Goal: Transaction & Acquisition: Purchase product/service

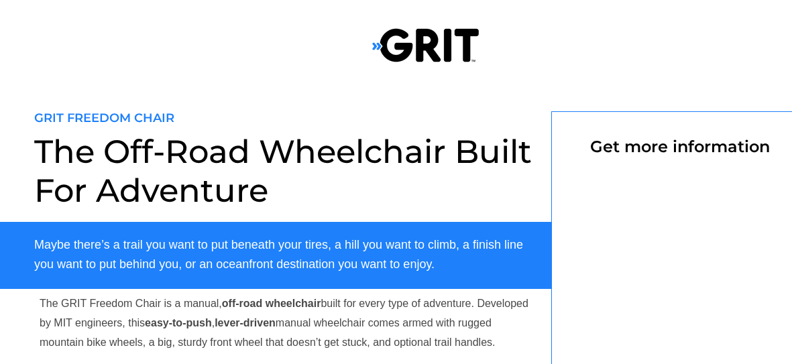
select select "CA"
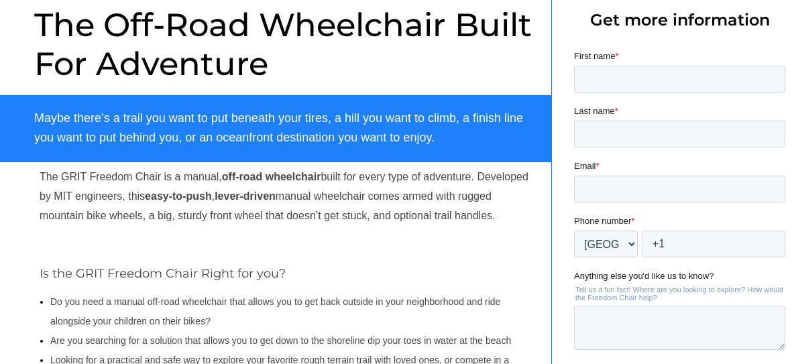
scroll to position [129, 0]
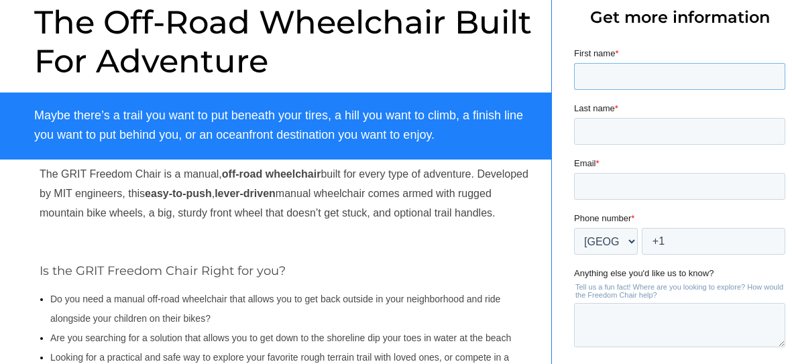
click at [615, 82] on input "First name *" at bounding box center [679, 76] width 211 height 27
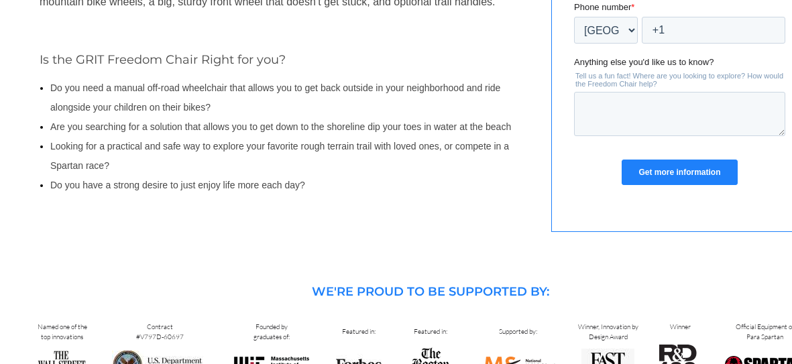
scroll to position [330, 0]
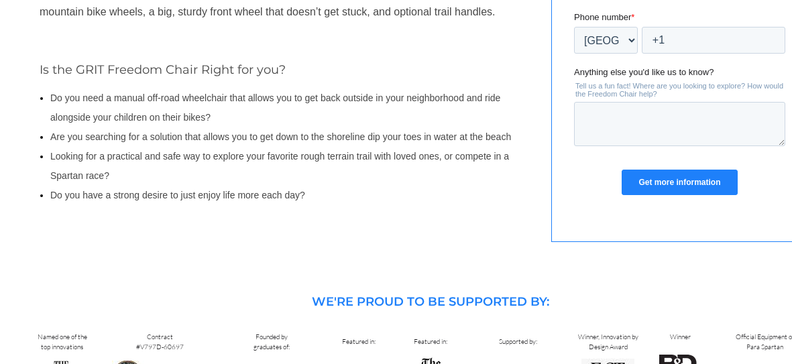
click at [473, 250] on div at bounding box center [425, 12] width 851 height 522
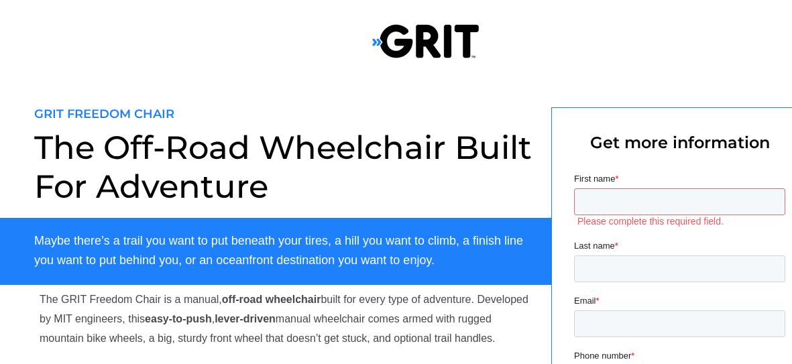
scroll to position [0, 0]
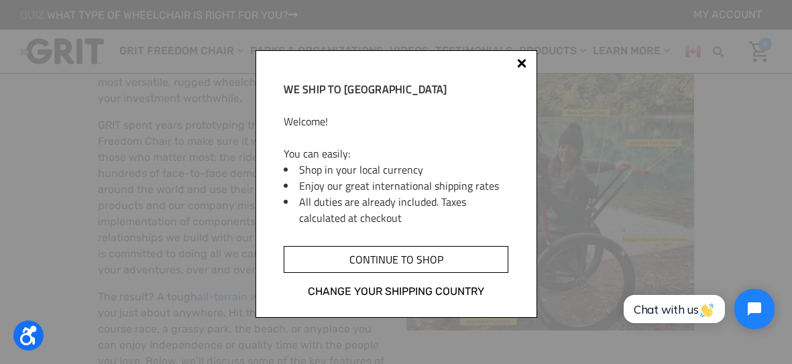
click at [418, 260] on input "Continue to shop" at bounding box center [396, 259] width 224 height 27
